Goal: Feedback & Contribution: Submit feedback/report problem

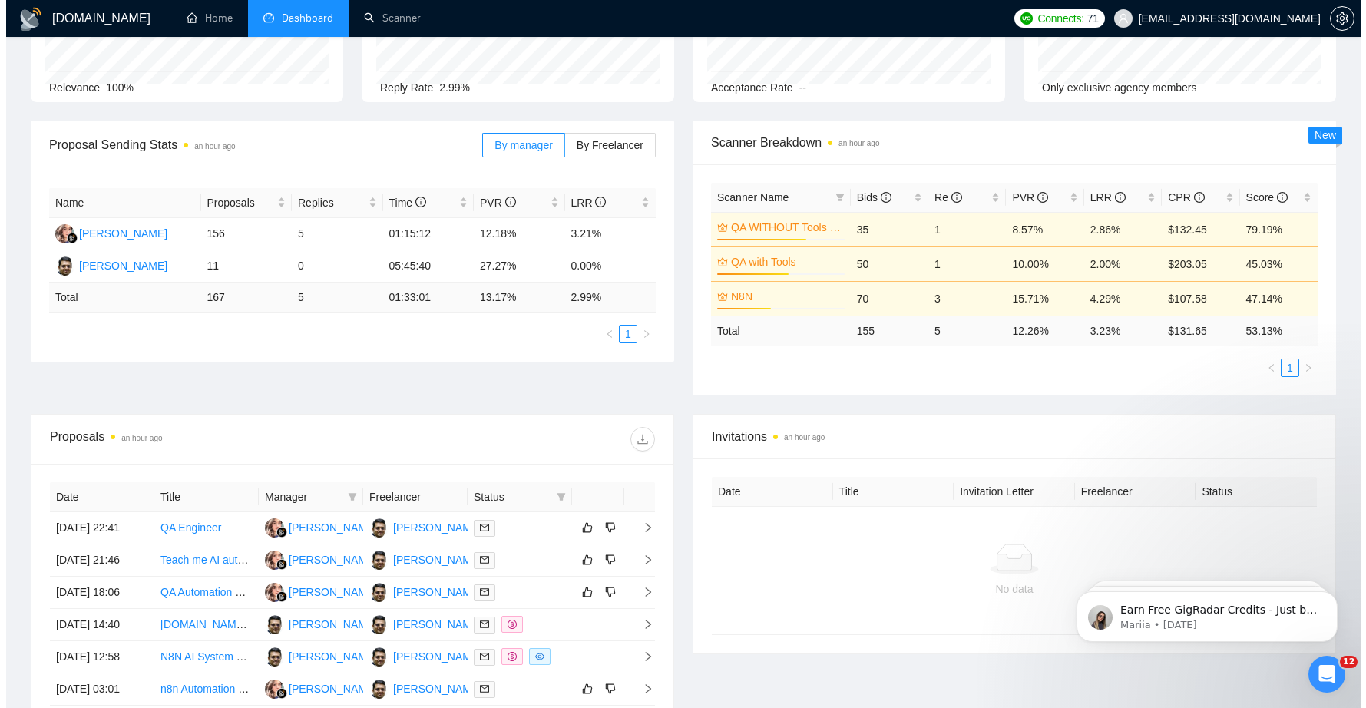
scroll to position [177, 0]
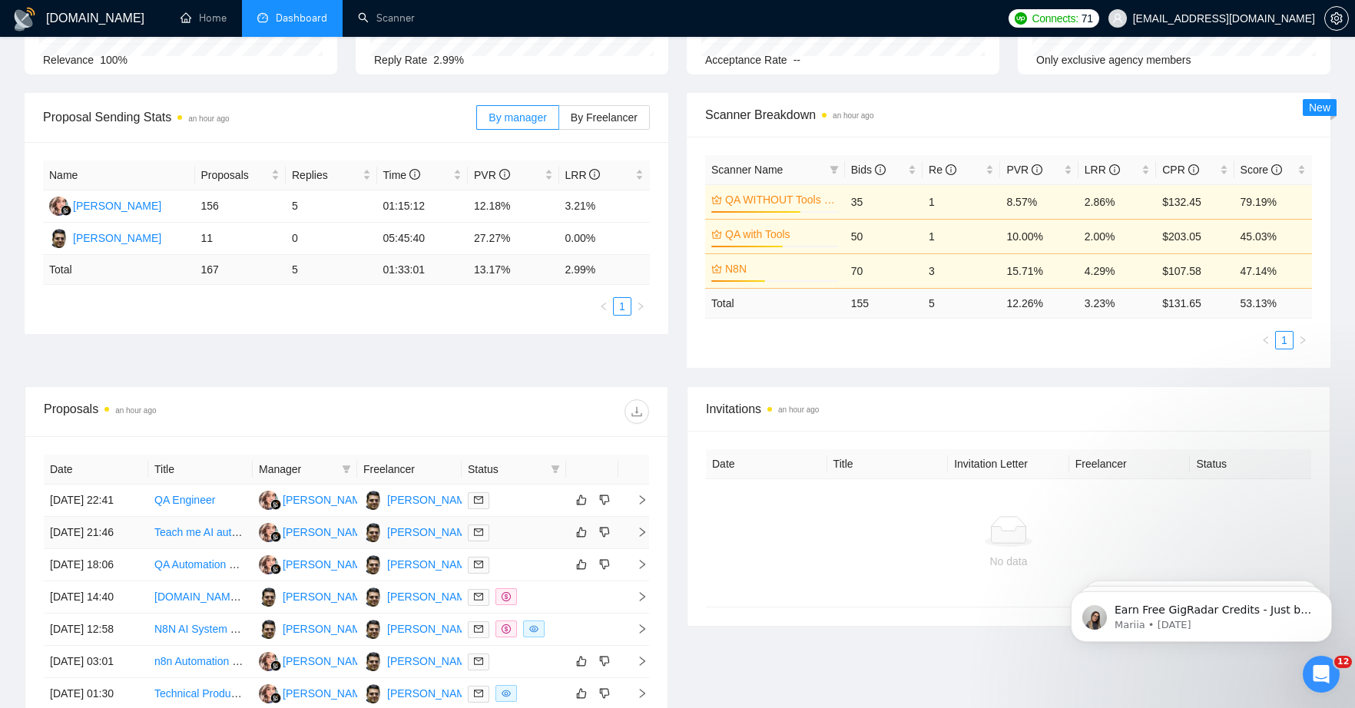
click at [225, 538] on link "Teach me AI automation" at bounding box center [211, 532] width 115 height 12
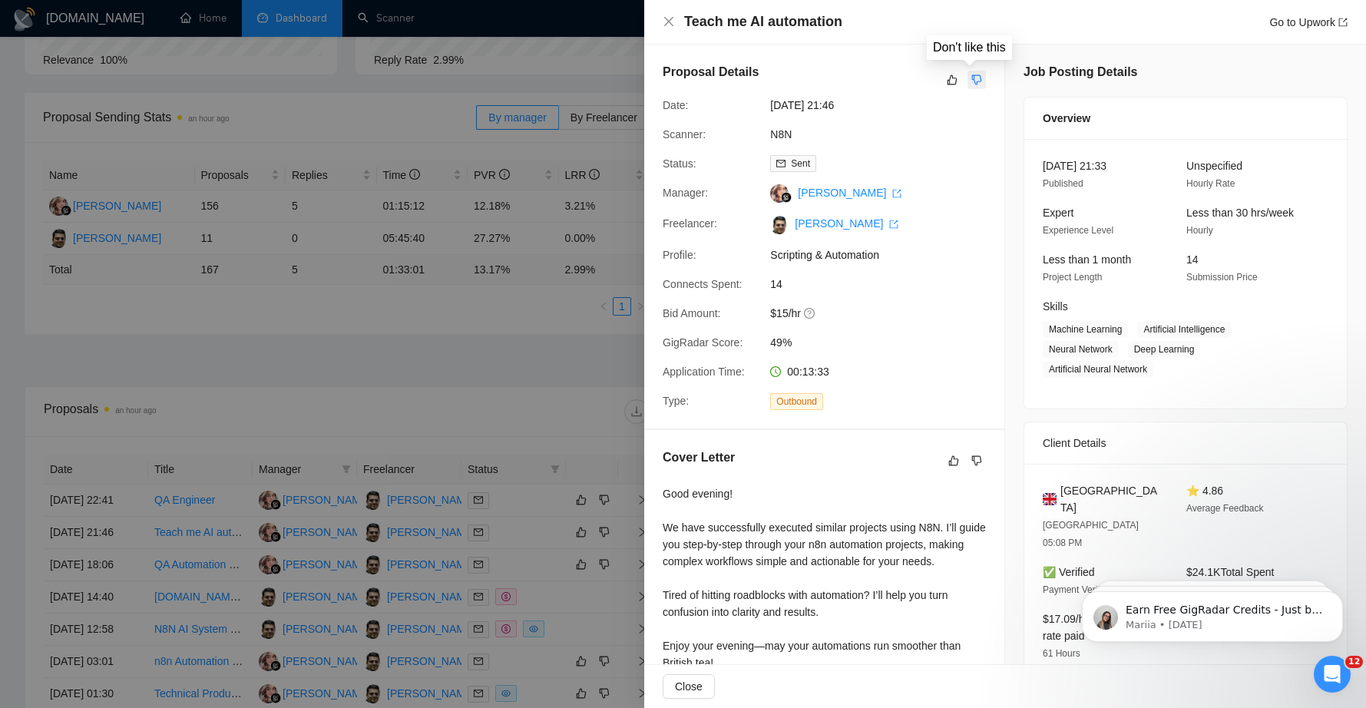
click at [977, 82] on button "button" at bounding box center [977, 80] width 18 height 18
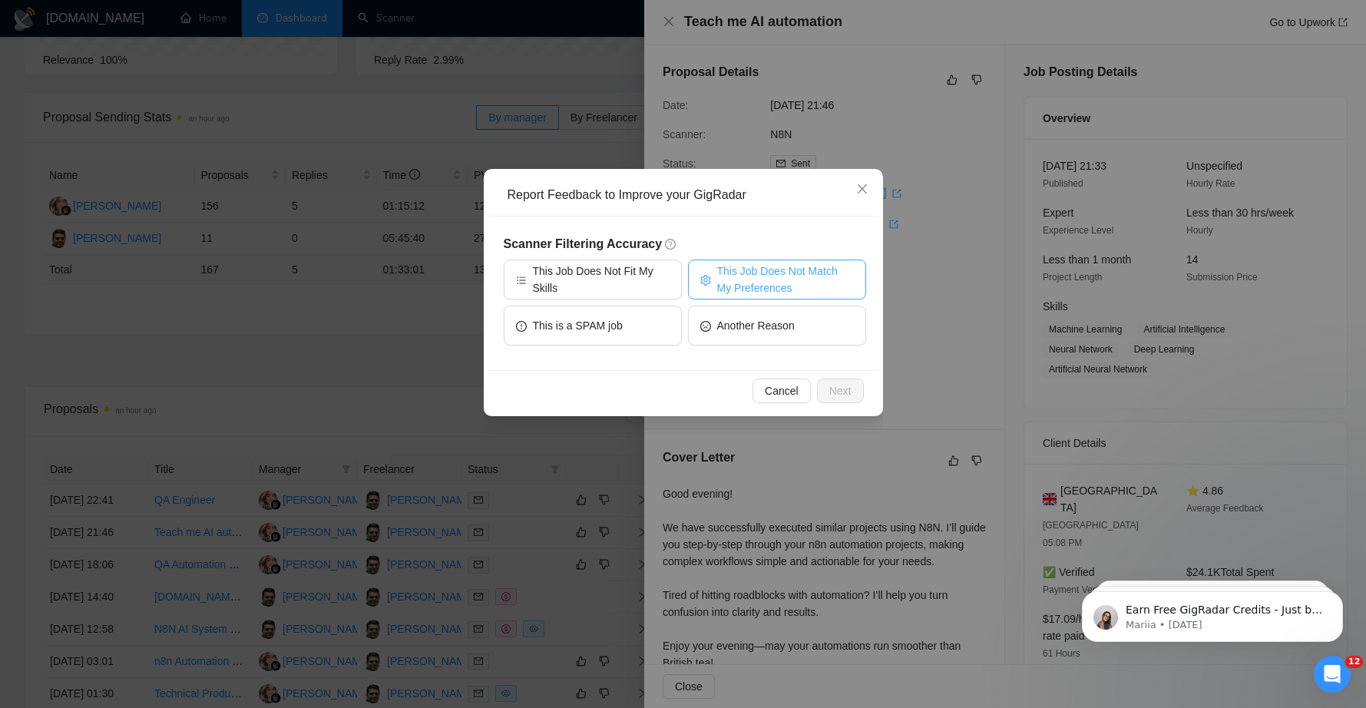
click at [771, 283] on span "This Job Does Not Match My Preferences" at bounding box center [785, 280] width 137 height 34
click at [836, 392] on span "Next" at bounding box center [841, 390] width 22 height 17
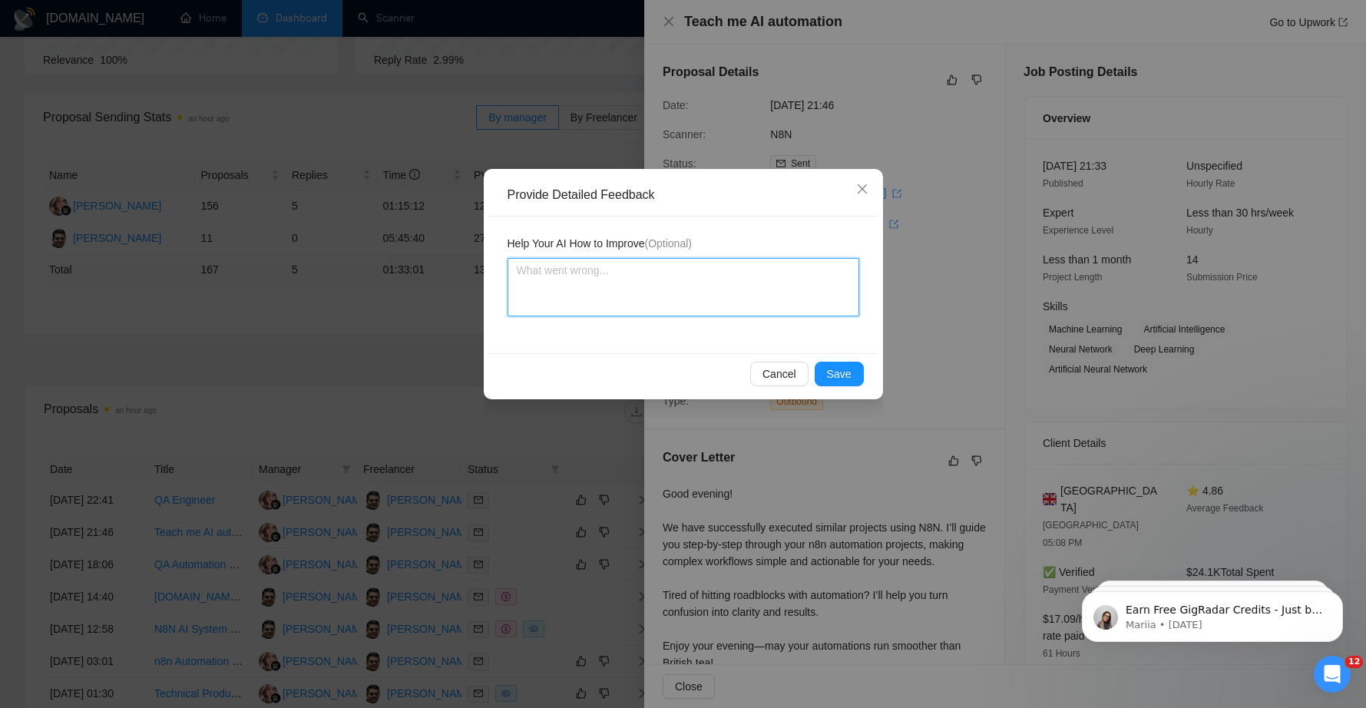
click at [572, 272] on textarea at bounding box center [684, 287] width 352 height 58
type textarea "I"
type textarea "I d"
type textarea "I do"
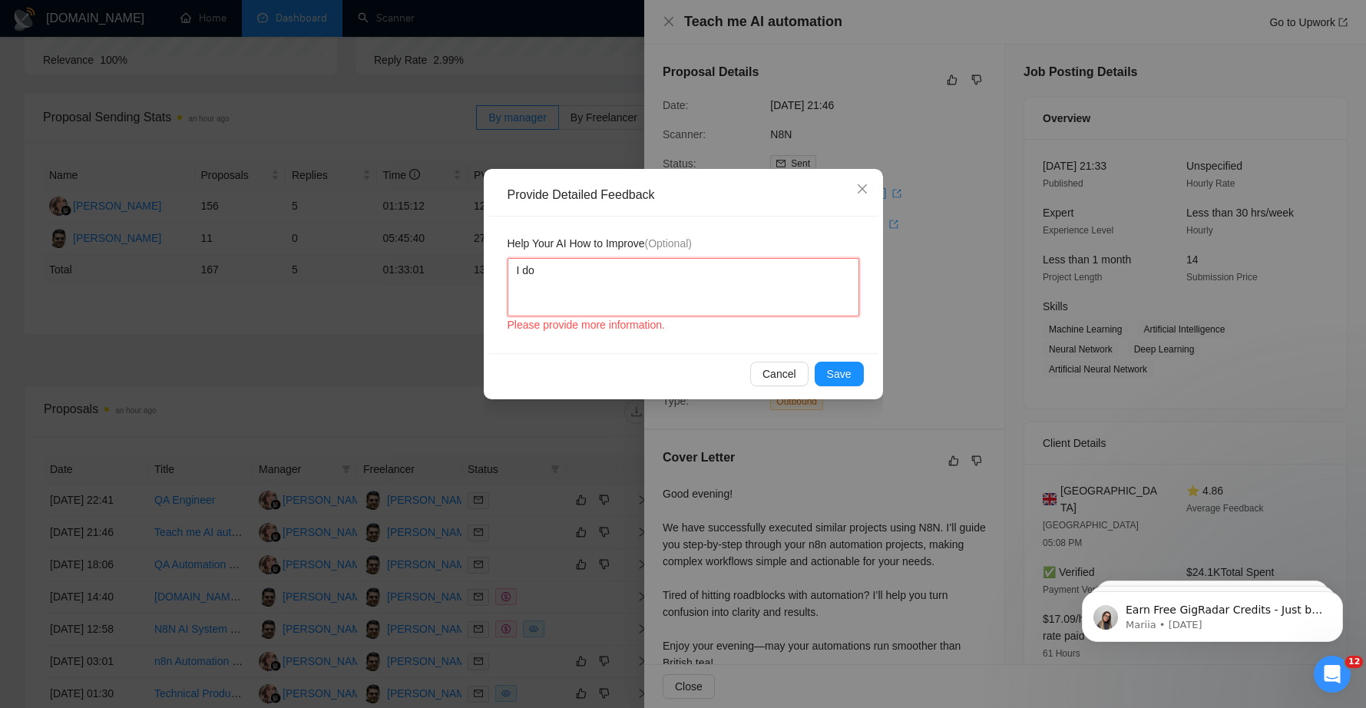
type textarea "I don"
type textarea "I dont"
type textarea "I dont w"
type textarea "I dont wa"
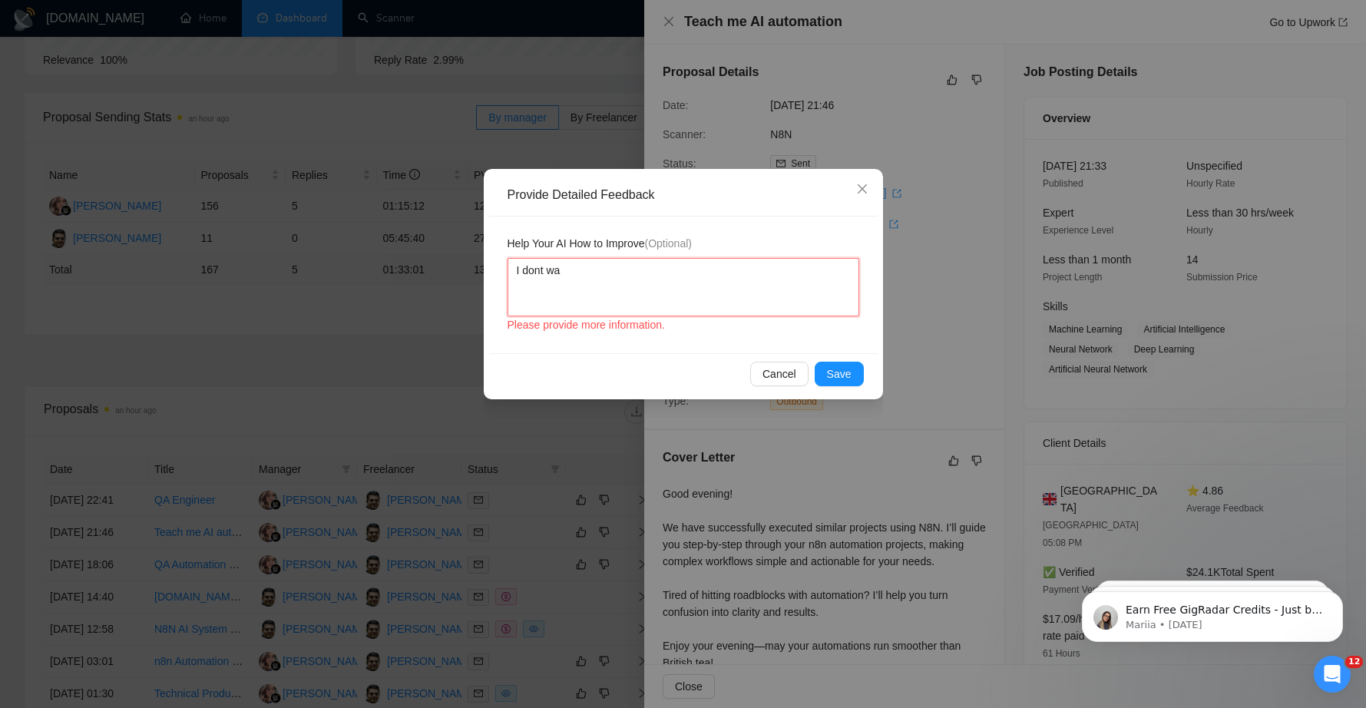
type textarea "I dont wan"
type textarea "I dont want"
type textarea "I dont want an"
type textarea "I dont want any"
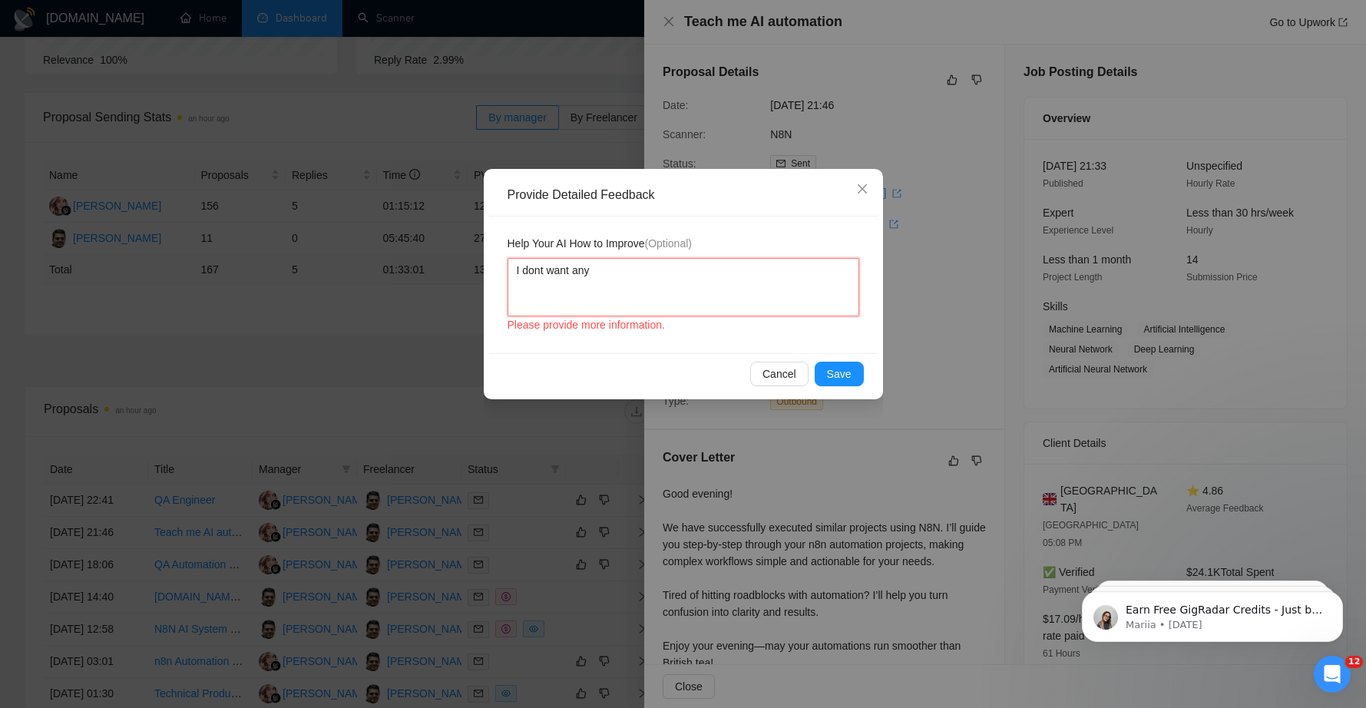
type textarea "I dont want any"
type textarea "I dont want any t"
type textarea "I dont want any te"
type textarea "I dont want any tea"
type textarea "I dont want any teac"
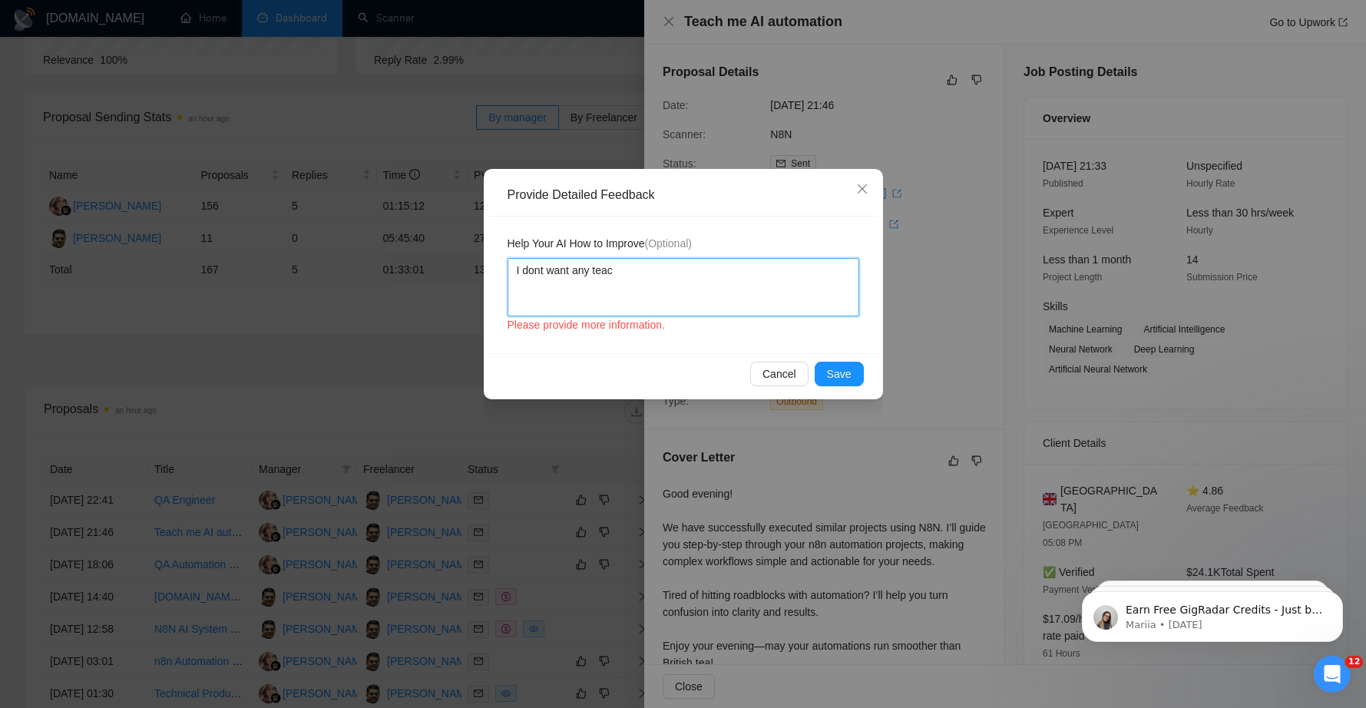
type textarea "I dont want any teach"
type textarea "I dont want any teachi"
type textarea "I dont want any teaching"
type textarea "I dont want any teaching j"
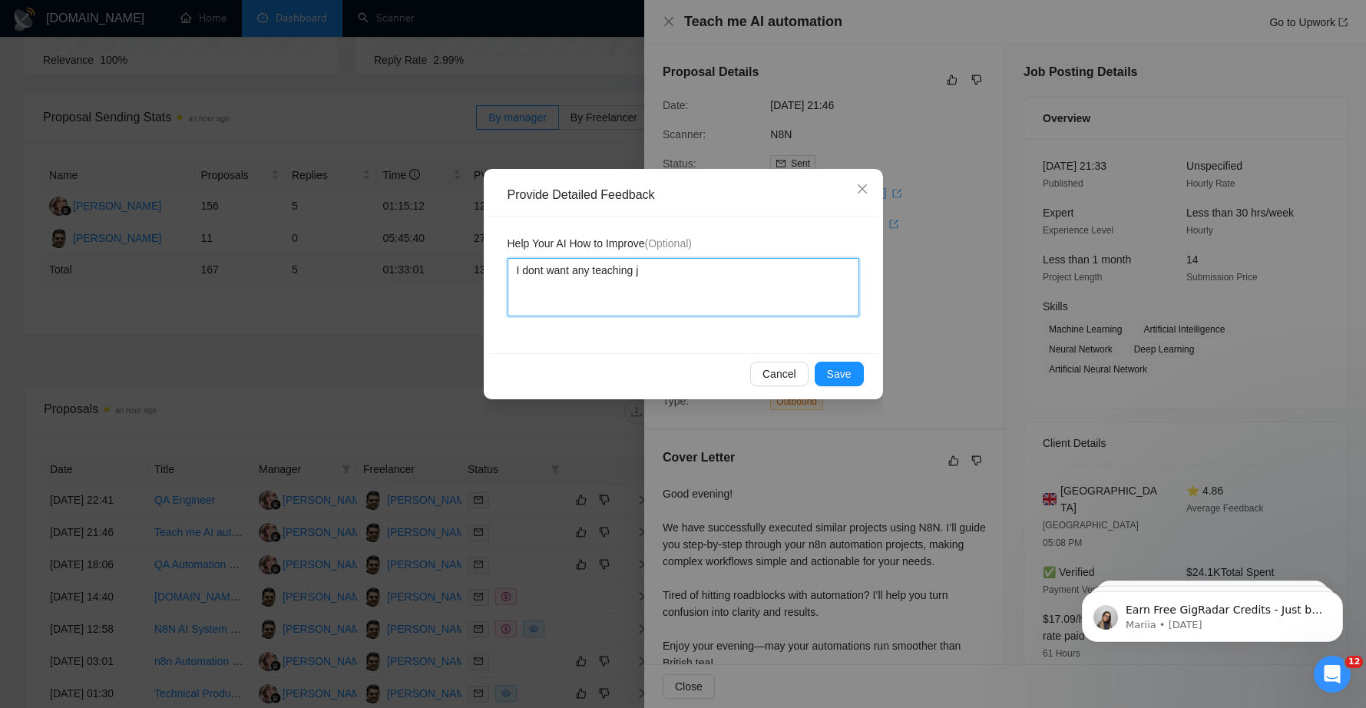
type textarea "I dont want any teaching jo"
type textarea "I dont want any teaching job"
type textarea "I dont want any teaching jobs"
click at [850, 377] on span "Save" at bounding box center [839, 374] width 25 height 17
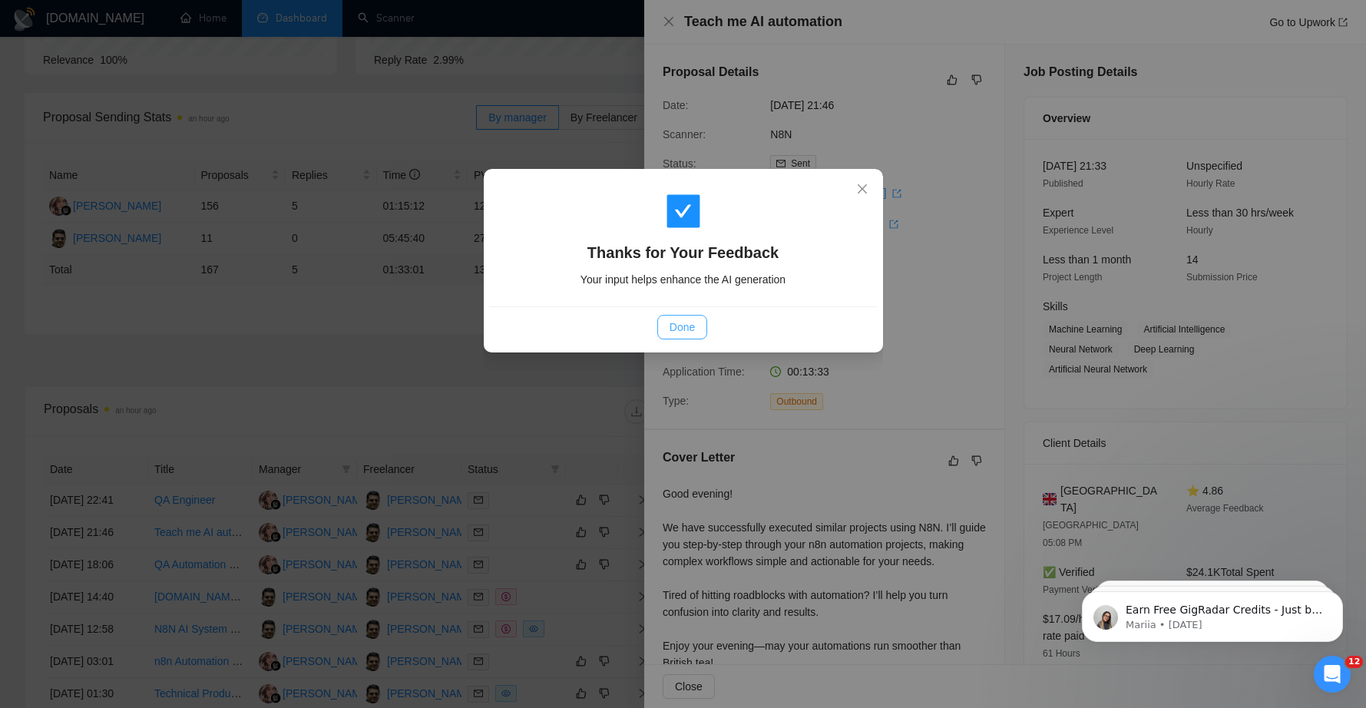
click at [682, 327] on span "Done" at bounding box center [682, 327] width 25 height 17
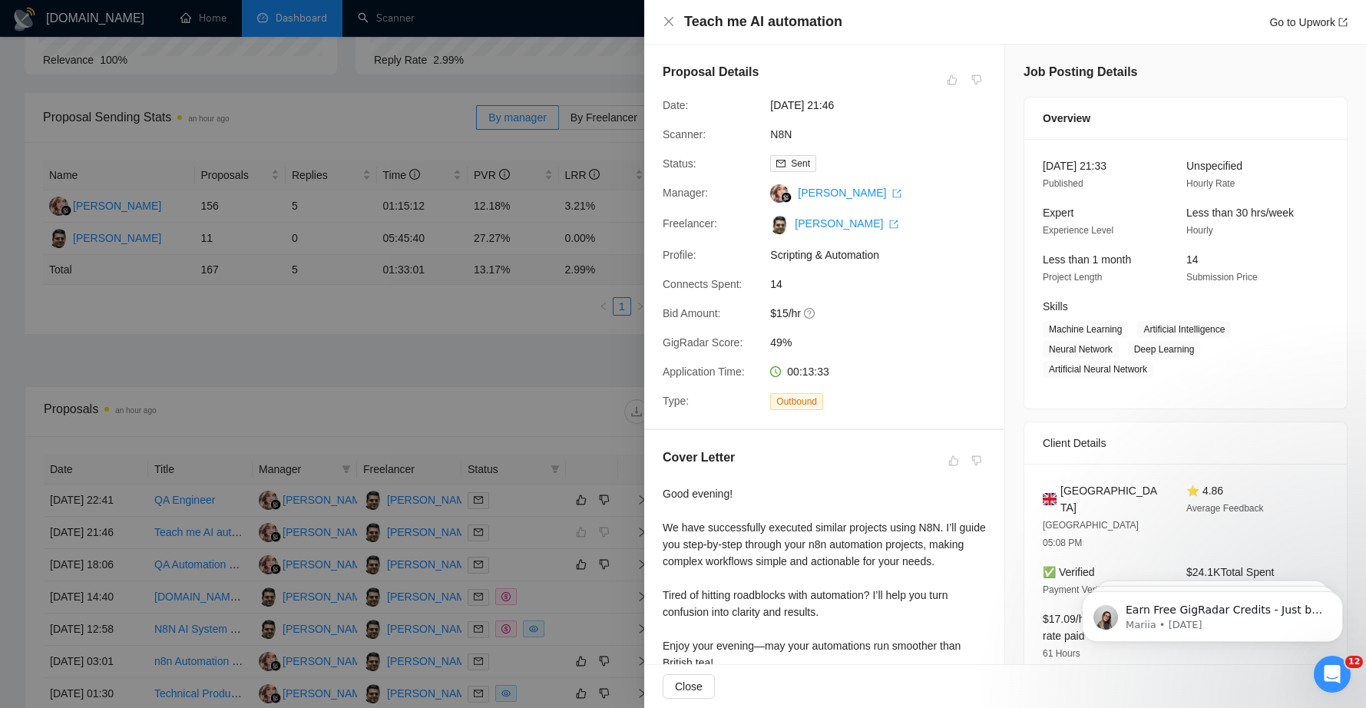
click at [187, 596] on div at bounding box center [683, 354] width 1366 height 708
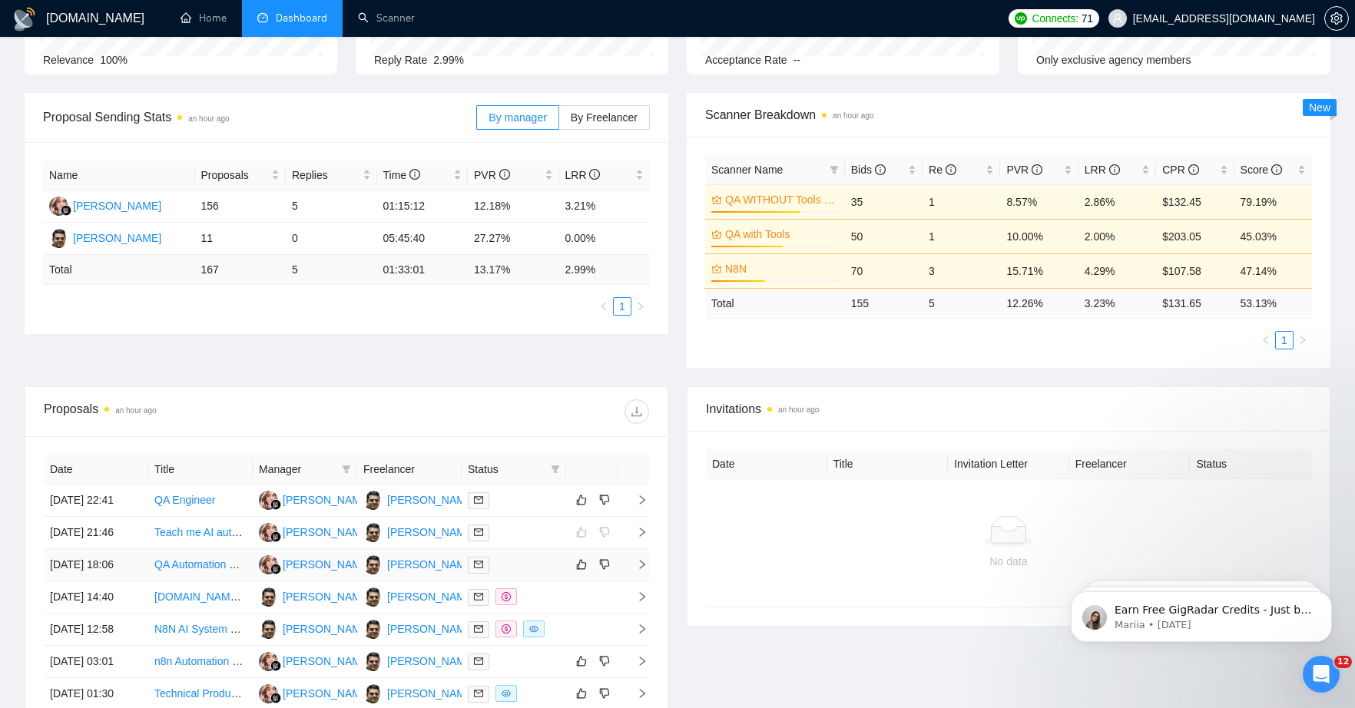
click at [185, 571] on link "QA Automation Engineer (Selenium/Playwright + BrowserStack)" at bounding box center [306, 564] width 304 height 12
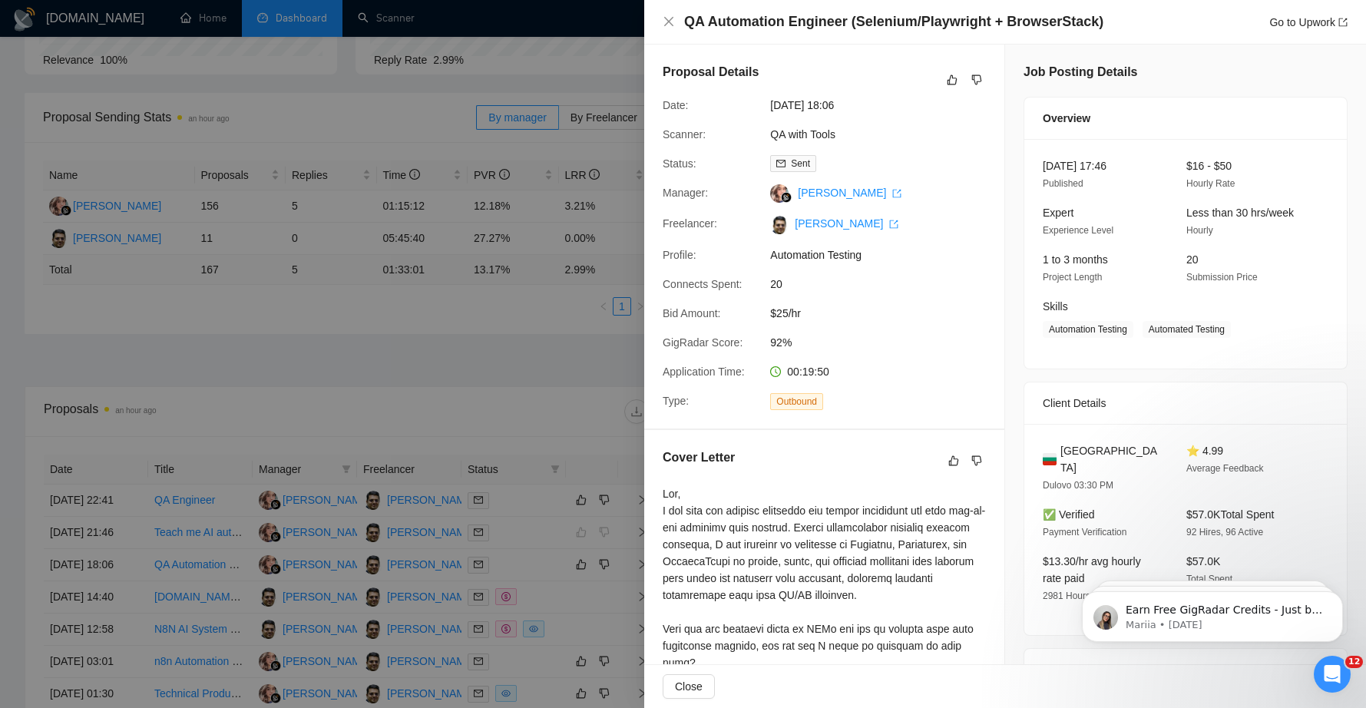
click at [184, 557] on div at bounding box center [683, 354] width 1366 height 708
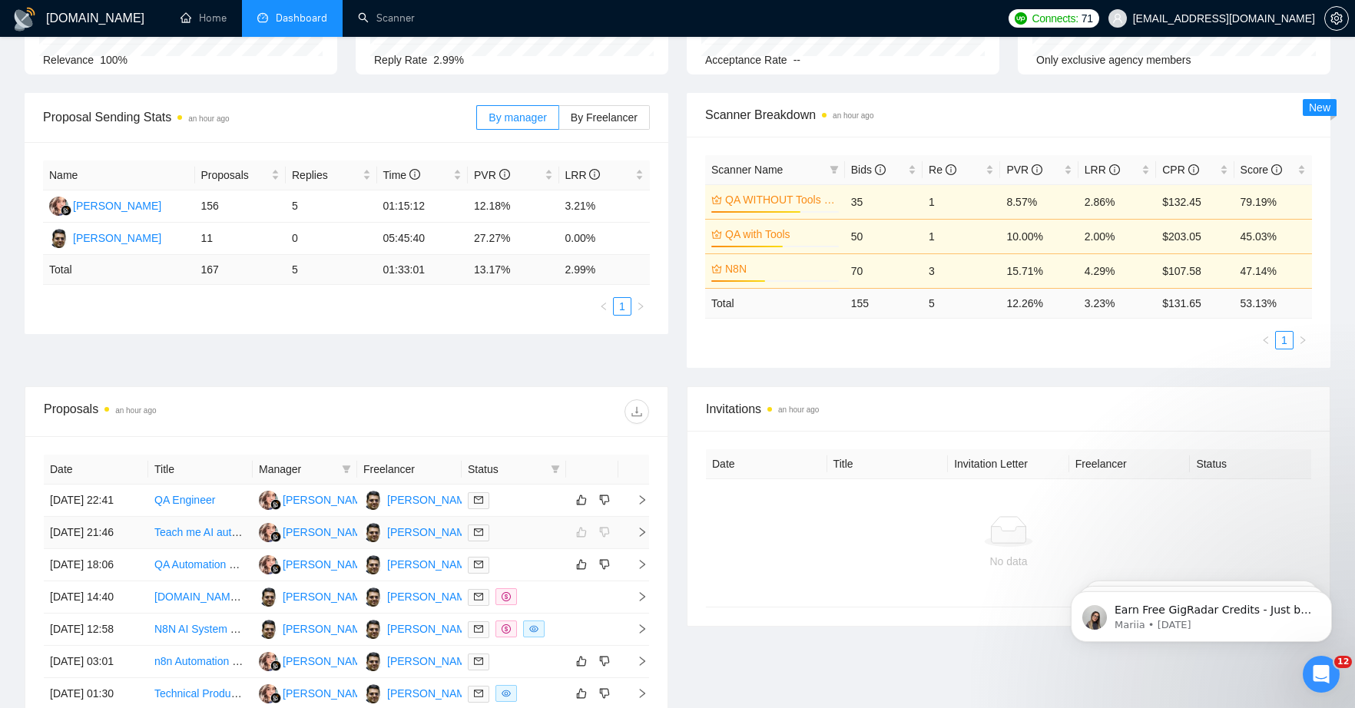
click at [180, 538] on link "Teach me AI automation" at bounding box center [211, 532] width 115 height 12
